Goal: Contribute content

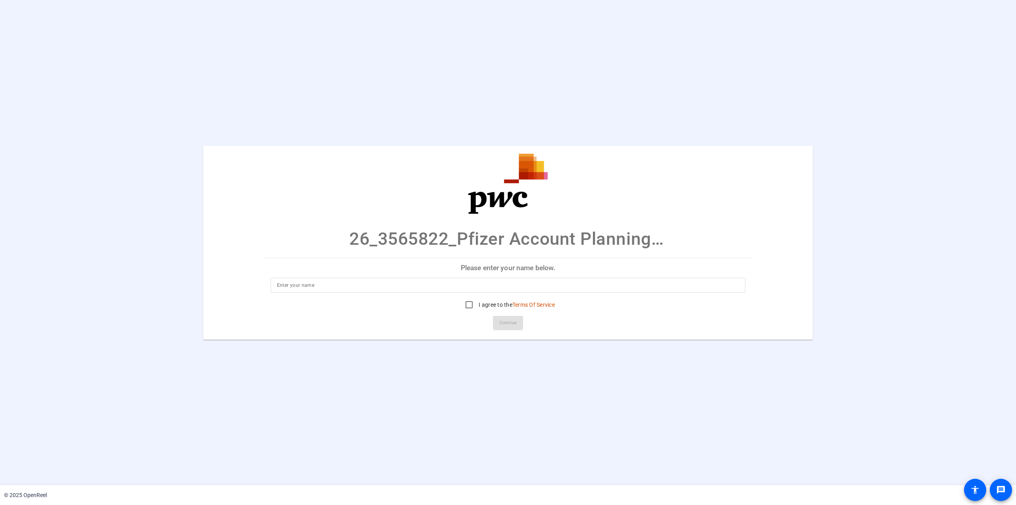
click at [346, 286] on input at bounding box center [508, 285] width 462 height 10
type input "Mir Kashifuddin"
click at [468, 308] on input "I agree to the Terms Of Service" at bounding box center [469, 305] width 16 height 16
checkbox input "true"
click at [507, 321] on span "Continue" at bounding box center [507, 323] width 17 height 12
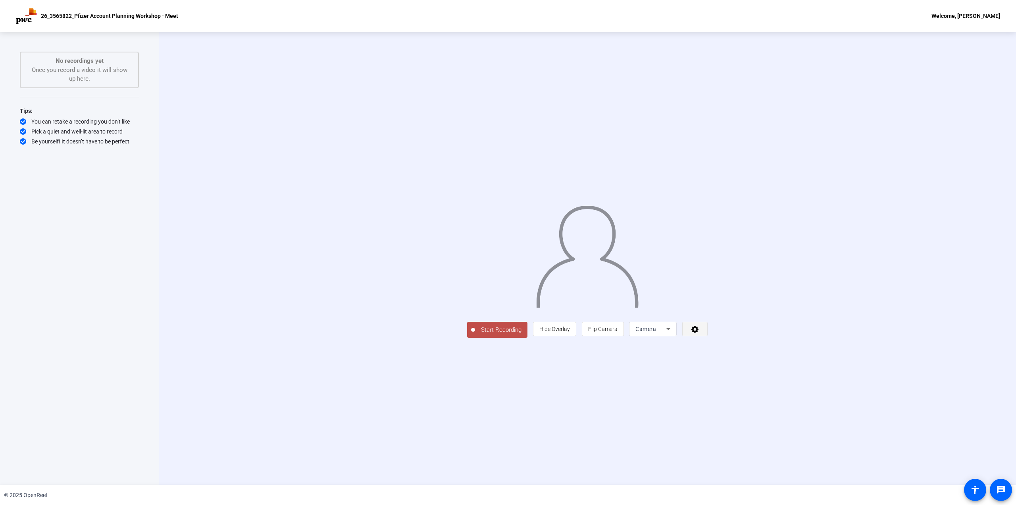
click at [700, 333] on icon at bounding box center [695, 329] width 9 height 8
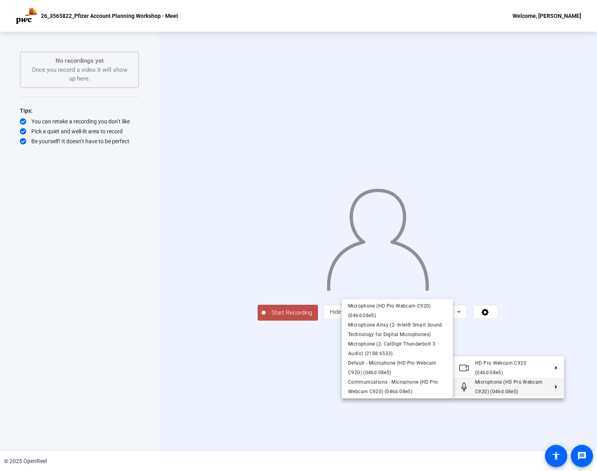
click at [442, 434] on div at bounding box center [298, 235] width 597 height 471
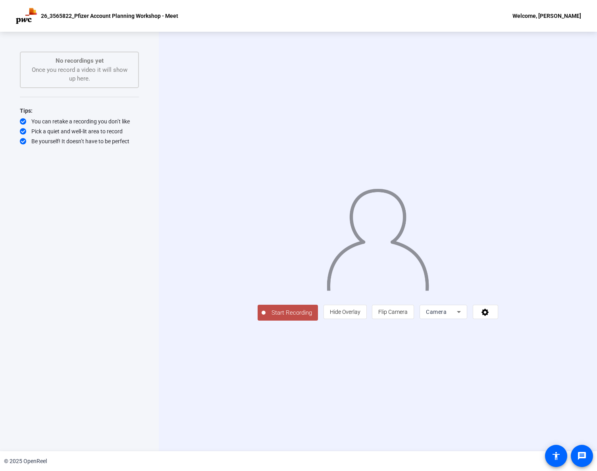
click at [266, 318] on span "Start Recording" at bounding box center [292, 312] width 52 height 9
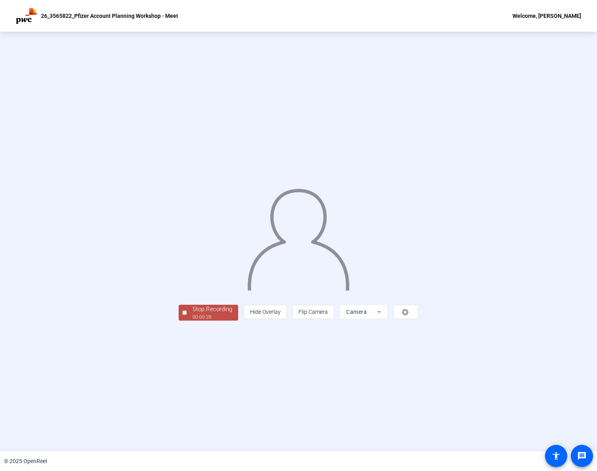
click at [193, 314] on div "Stop Recording" at bounding box center [213, 309] width 40 height 9
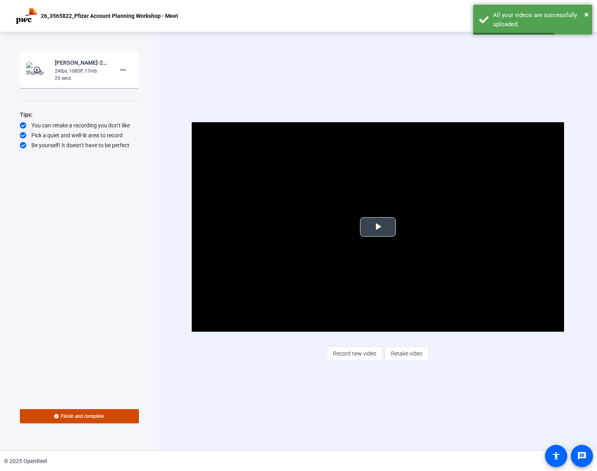
click at [378, 227] on span "Video Player" at bounding box center [378, 227] width 0 height 0
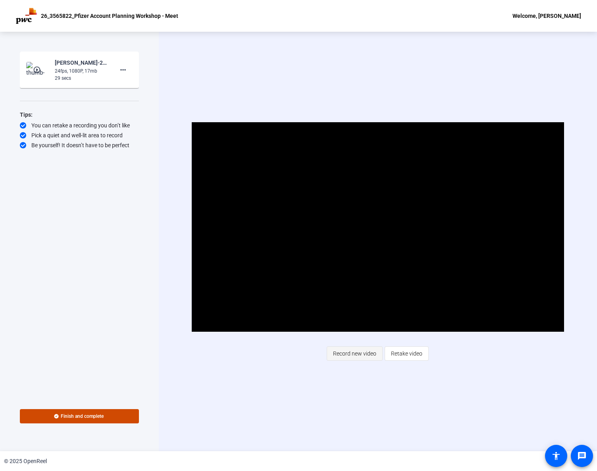
click at [371, 358] on span "Record new video" at bounding box center [354, 353] width 43 height 15
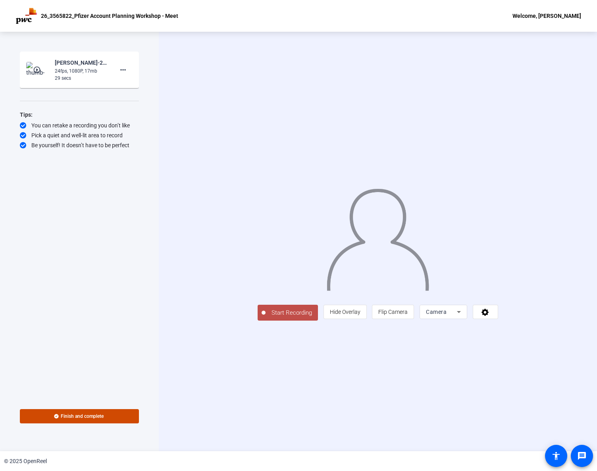
click at [266, 318] on span "Start Recording" at bounding box center [292, 312] width 52 height 9
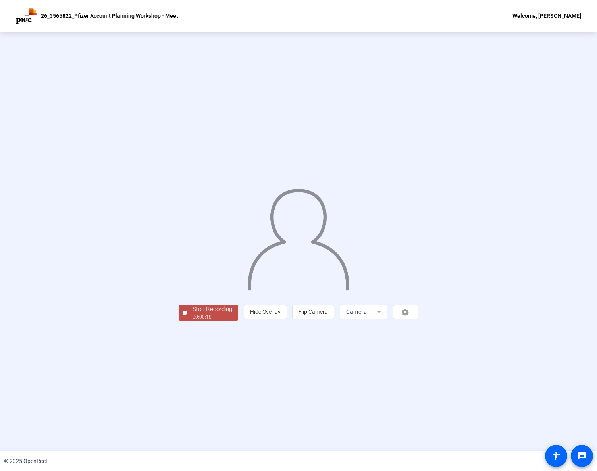
click at [193, 321] on div "00:00:18" at bounding box center [213, 317] width 40 height 7
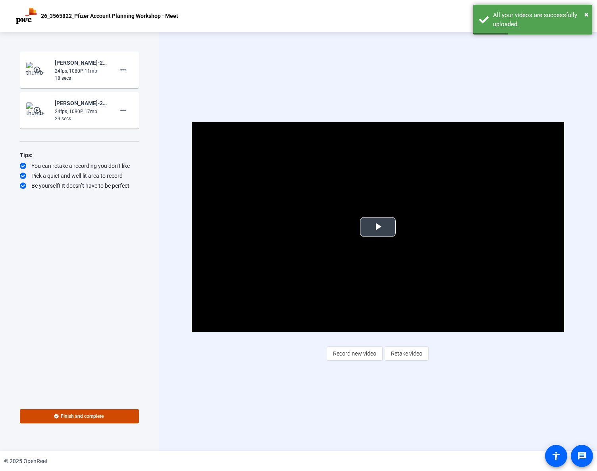
click at [378, 227] on span "Video Player" at bounding box center [378, 227] width 0 height 0
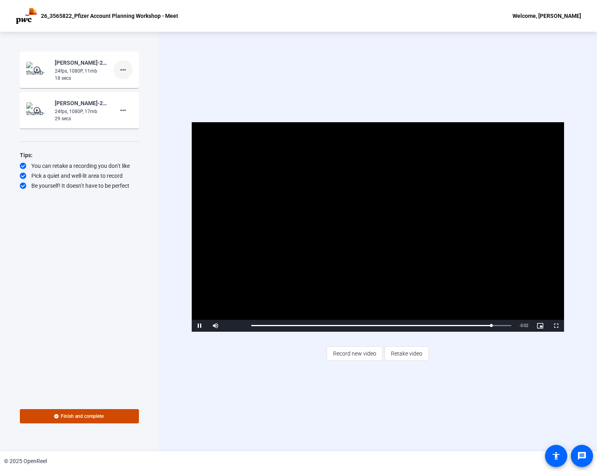
click at [122, 71] on mat-icon "more_horiz" at bounding box center [123, 70] width 10 height 10
click at [125, 88] on span "Delete clip" at bounding box center [136, 87] width 32 height 10
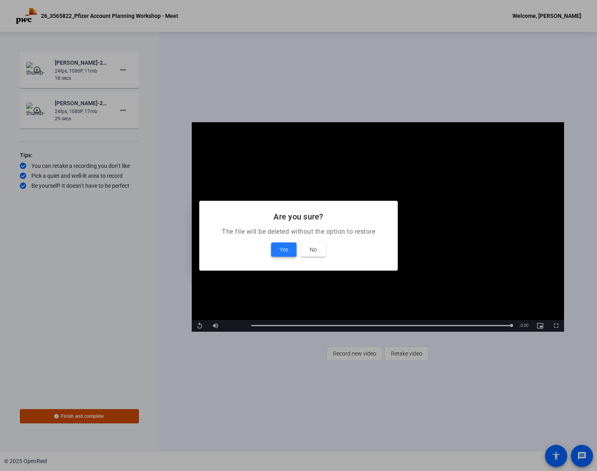
click at [283, 256] on span at bounding box center [283, 249] width 25 height 19
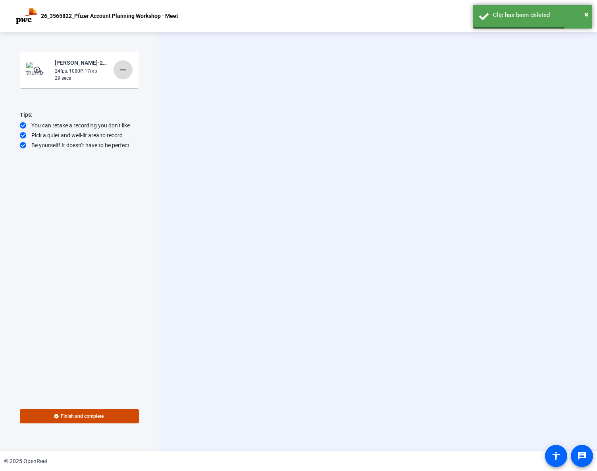
click at [127, 72] on mat-icon "more_horiz" at bounding box center [123, 70] width 10 height 10
click at [127, 85] on span "Delete clip" at bounding box center [136, 87] width 32 height 10
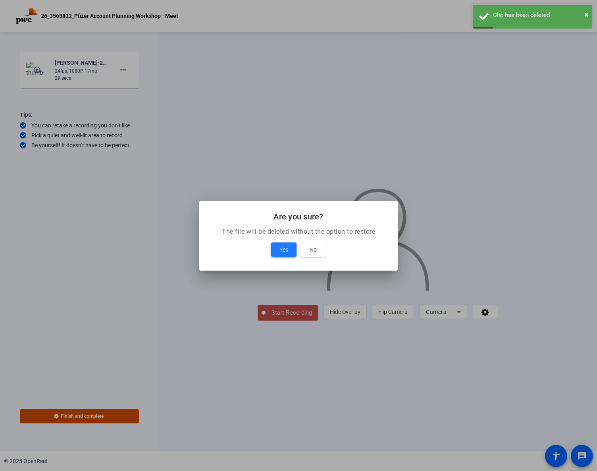
click at [282, 245] on span "Yes" at bounding box center [283, 250] width 9 height 10
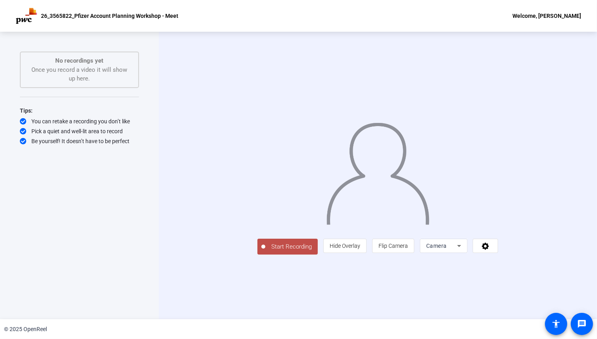
click at [457, 251] on div "Camera" at bounding box center [441, 246] width 31 height 10
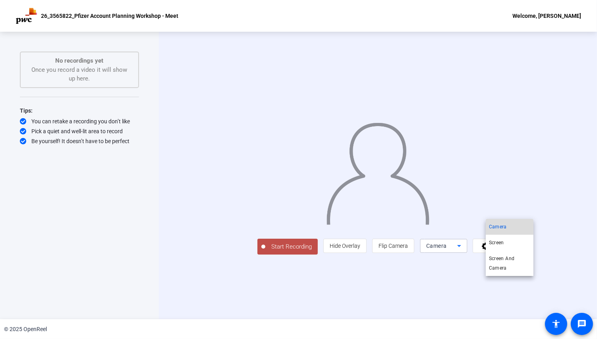
click at [509, 223] on mat-option "Camera" at bounding box center [509, 227] width 48 height 16
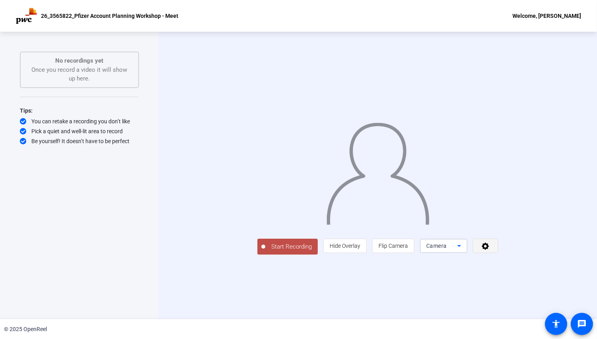
click at [497, 256] on span at bounding box center [485, 246] width 25 height 19
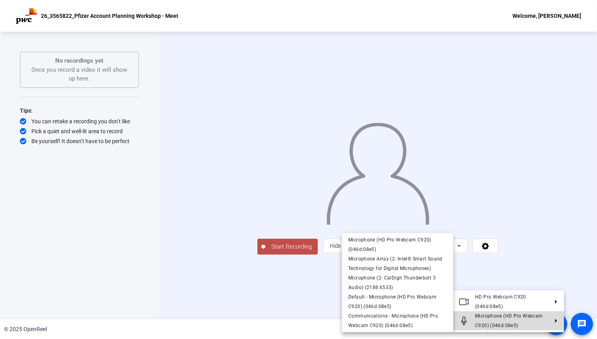
click at [535, 319] on span "Microphone (HD Pro Webcam C920) (046d:08e5)" at bounding box center [508, 321] width 67 height 15
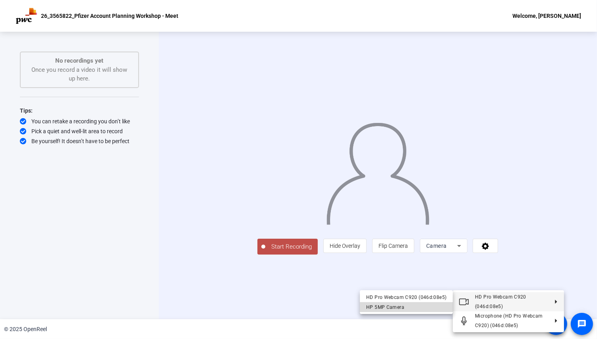
click at [420, 307] on div "HP 5MP Camera" at bounding box center [406, 307] width 80 height 10
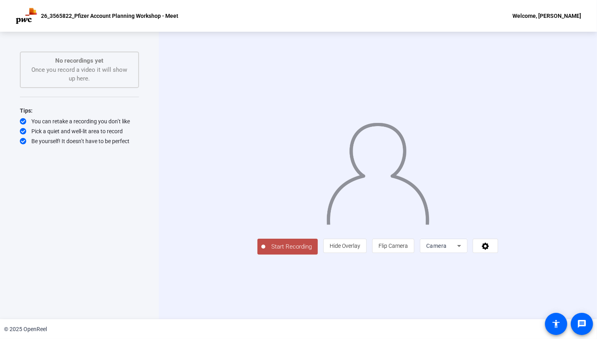
drag, startPoint x: 223, startPoint y: 283, endPoint x: 120, endPoint y: 251, distance: 107.8
click at [120, 251] on div "Start Recording No recordings yet Once you record a video it will show up here.…" at bounding box center [298, 176] width 597 height 288
click at [265, 252] on span "Start Recording" at bounding box center [291, 247] width 52 height 9
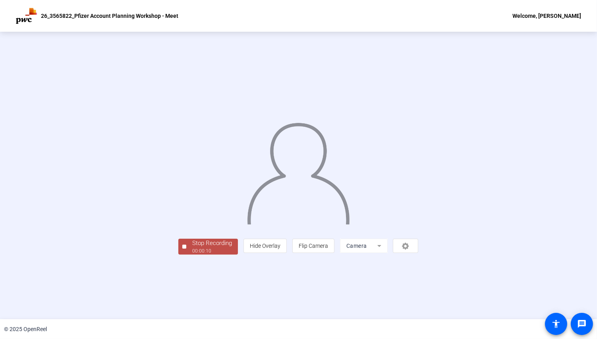
click at [192, 248] on div "Stop Recording" at bounding box center [212, 243] width 40 height 9
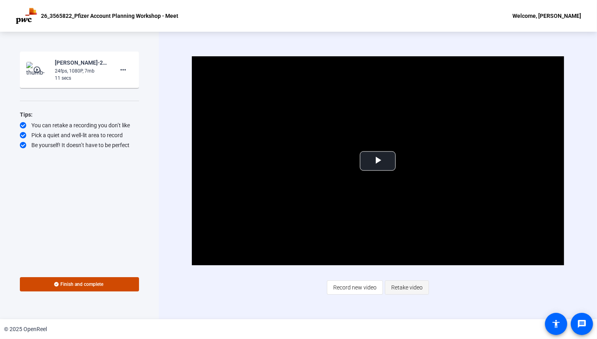
click at [406, 283] on span "Retake video" at bounding box center [406, 287] width 31 height 15
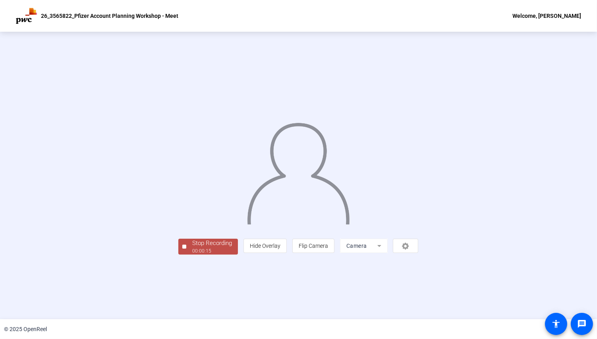
click at [186, 255] on span "Stop Recording 00:00:15" at bounding box center [212, 247] width 52 height 16
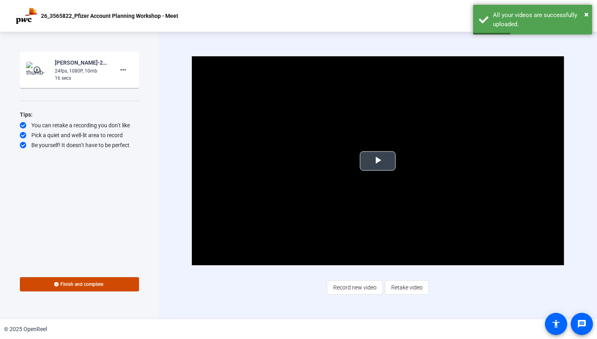
click at [377, 161] on span "Video Player" at bounding box center [377, 161] width 0 height 0
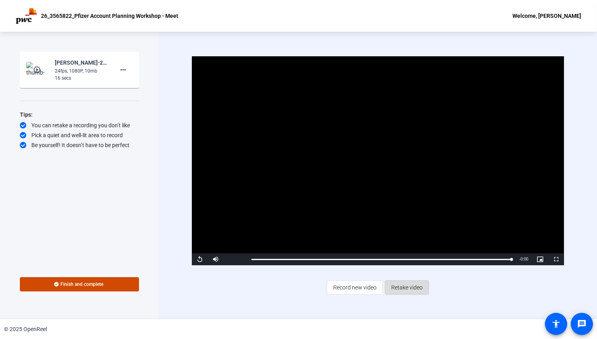
click at [405, 289] on span "Retake video" at bounding box center [406, 287] width 31 height 15
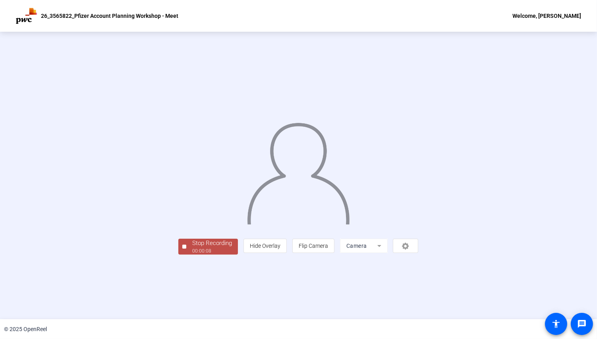
click at [192, 248] on div "Stop Recording" at bounding box center [212, 243] width 40 height 9
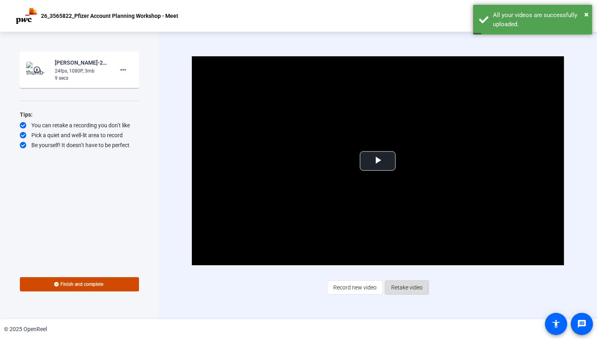
click at [405, 291] on span "Retake video" at bounding box center [406, 287] width 31 height 15
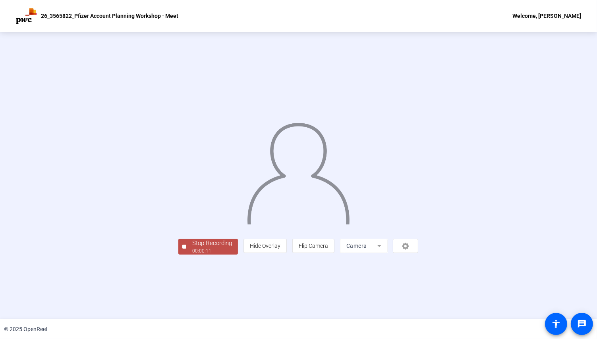
click at [192, 255] on div "00:00:11" at bounding box center [212, 251] width 40 height 7
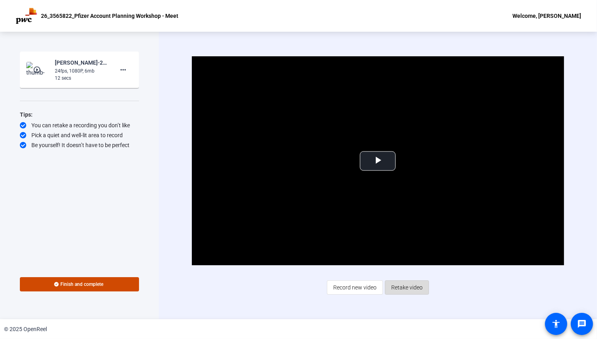
click at [408, 287] on span "Retake video" at bounding box center [406, 287] width 31 height 15
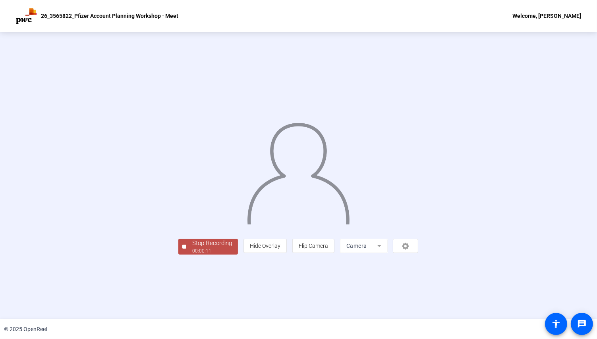
click at [192, 248] on div "Stop Recording" at bounding box center [212, 243] width 40 height 9
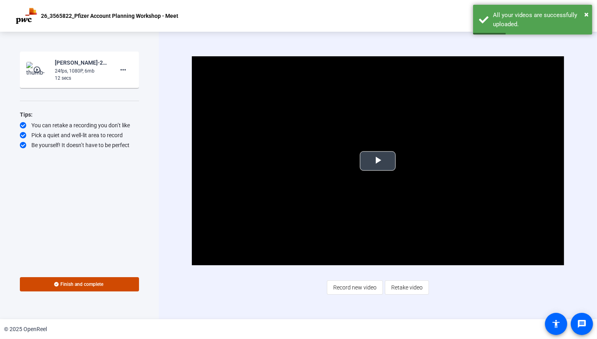
click at [377, 161] on span "Video Player" at bounding box center [377, 161] width 0 height 0
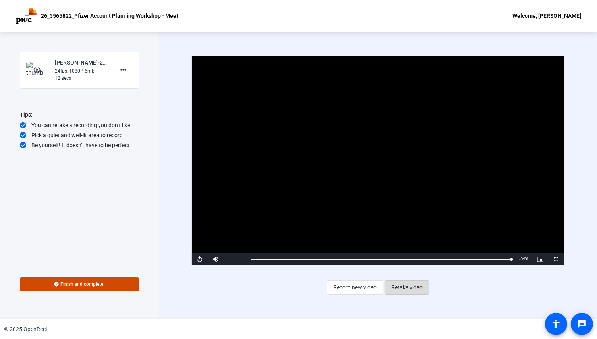
click at [405, 289] on span "Retake video" at bounding box center [406, 287] width 31 height 15
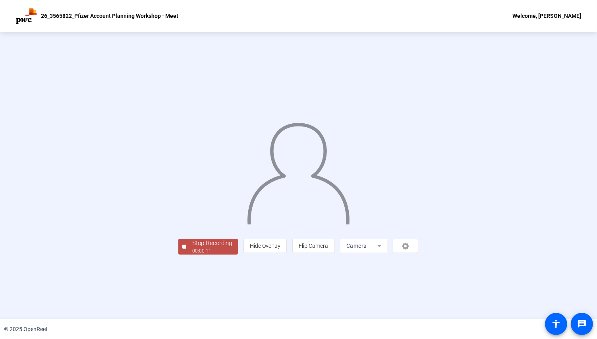
click at [192, 248] on div "Stop Recording" at bounding box center [212, 243] width 40 height 9
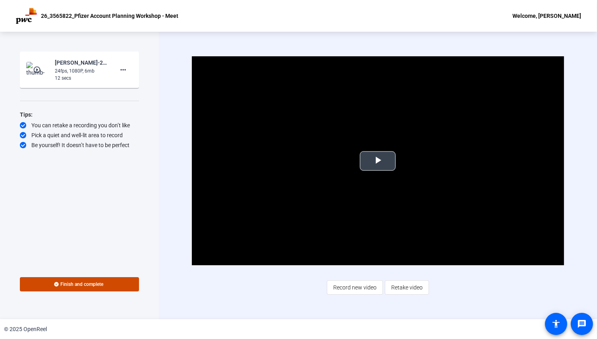
click at [377, 161] on span "Video Player" at bounding box center [377, 161] width 0 height 0
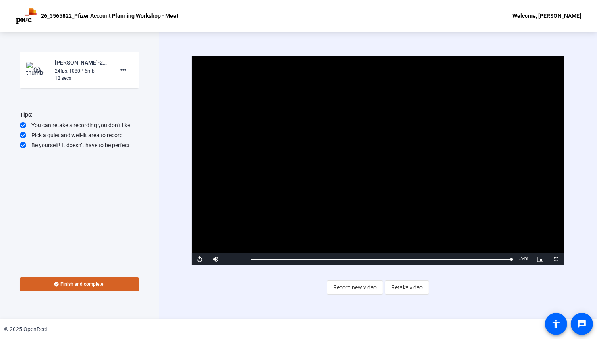
click at [74, 281] on span "Finish and complete" at bounding box center [82, 284] width 43 height 6
